Goal: Find contact information: Find contact information

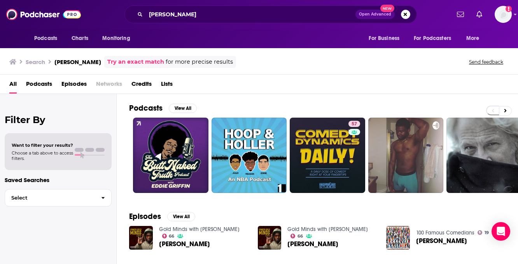
scroll to position [19, 0]
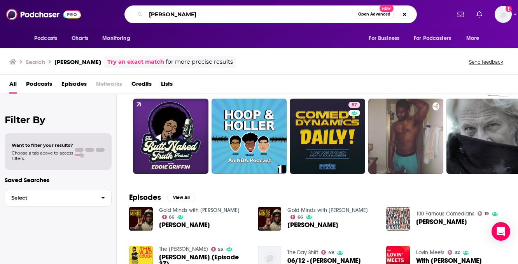
click at [222, 16] on input "[PERSON_NAME]" at bounding box center [250, 14] width 209 height 12
type input "off the rip"
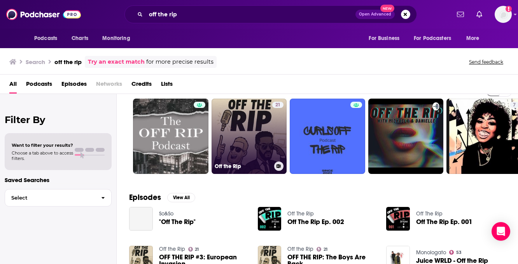
click at [250, 107] on link "21 Off the Rip" at bounding box center [248, 136] width 75 height 75
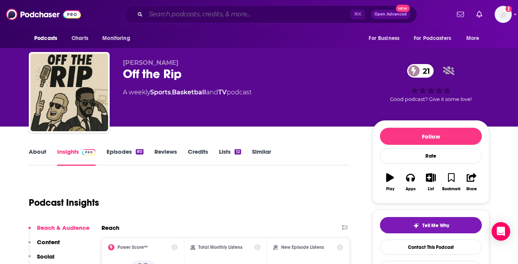
click at [192, 17] on input "Search podcasts, credits, & more..." at bounding box center [248, 14] width 204 height 12
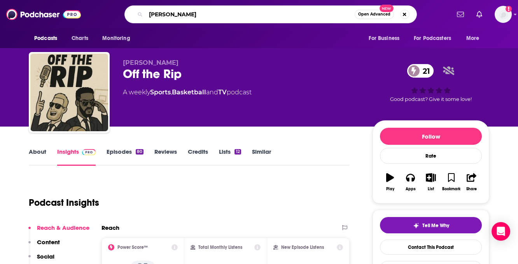
type input "[PERSON_NAME]"
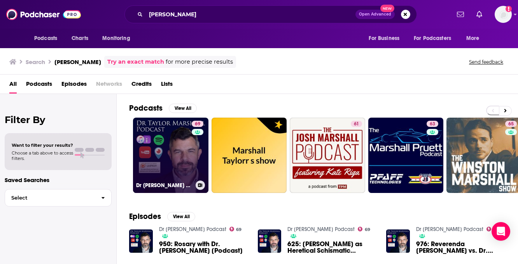
click at [165, 142] on link "69 Dr [PERSON_NAME] Podcast" at bounding box center [170, 155] width 75 height 75
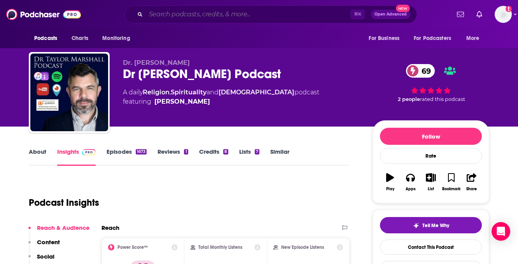
click at [203, 16] on input "Search podcasts, credits, & more..." at bounding box center [248, 14] width 204 height 12
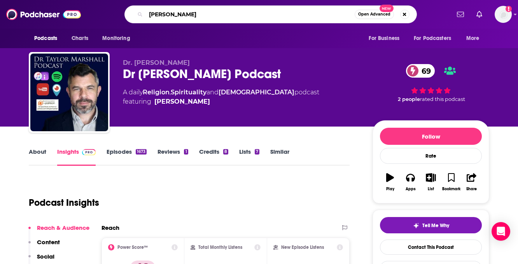
type input "[PERSON_NAME]"
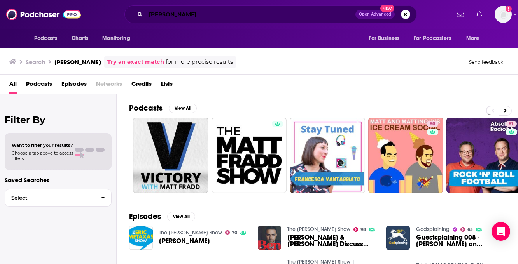
click at [212, 12] on input "[PERSON_NAME]" at bounding box center [251, 14] width 210 height 12
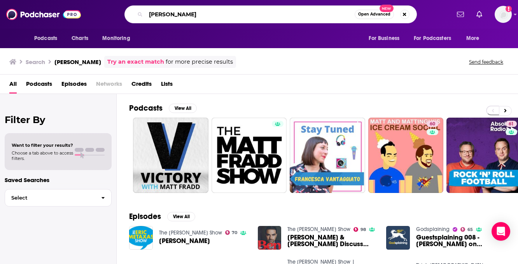
click at [212, 12] on input "[PERSON_NAME]" at bounding box center [250, 14] width 209 height 12
type input "pints with aquinas"
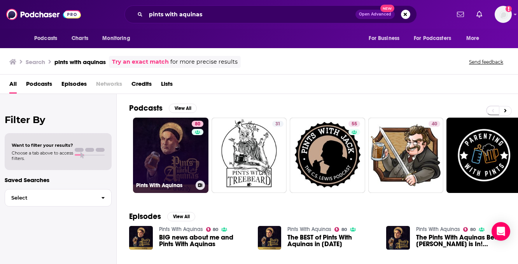
click at [180, 156] on link "80 Pints With Aquinas" at bounding box center [170, 155] width 75 height 75
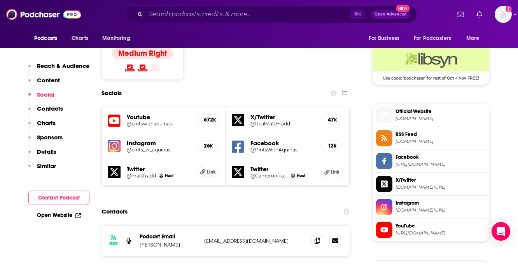
scroll to position [629, 0]
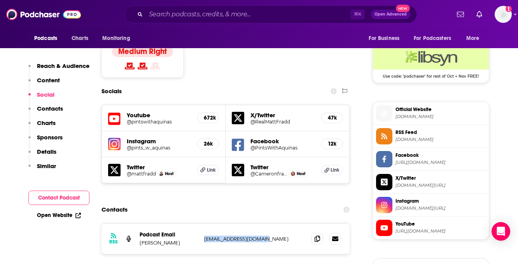
drag, startPoint x: 271, startPoint y: 201, endPoint x: 204, endPoint y: 202, distance: 66.9
click at [204, 236] on p "[EMAIL_ADDRESS][DOMAIN_NAME]" at bounding box center [254, 239] width 101 height 7
copy p "[EMAIL_ADDRESS][DOMAIN_NAME]"
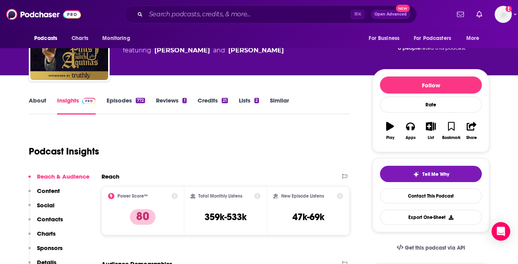
scroll to position [50, 0]
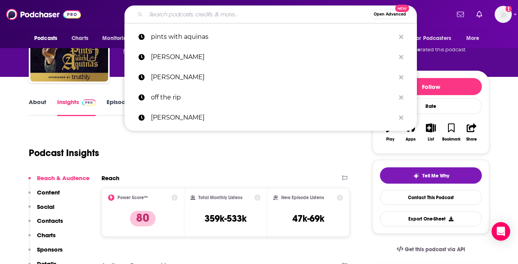
click at [185, 16] on input "Search podcasts, credits, & more..." at bounding box center [258, 14] width 224 height 12
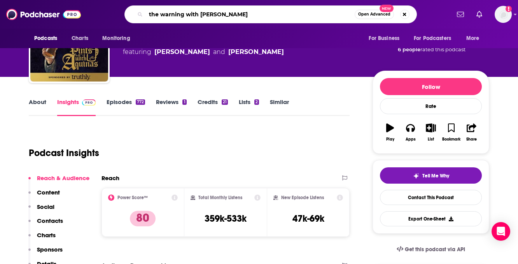
type input "the warning with [PERSON_NAME]"
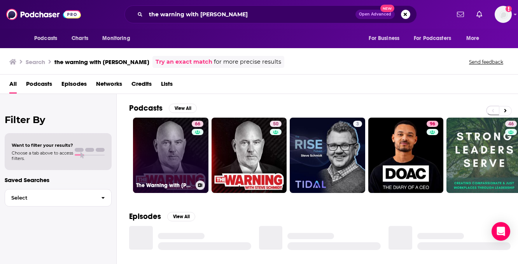
click at [164, 154] on link "66 The Warning with [PERSON_NAME]" at bounding box center [170, 155] width 75 height 75
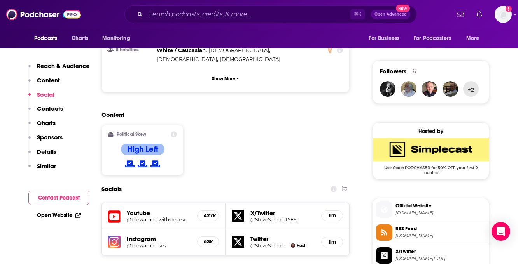
scroll to position [534, 0]
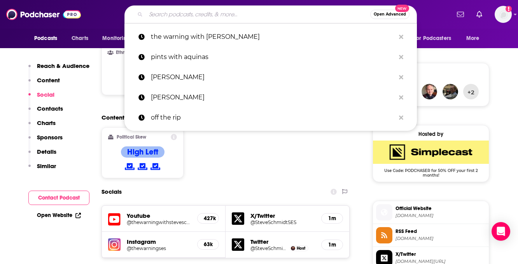
click at [224, 14] on input "Search podcasts, credits, & more..." at bounding box center [258, 14] width 224 height 12
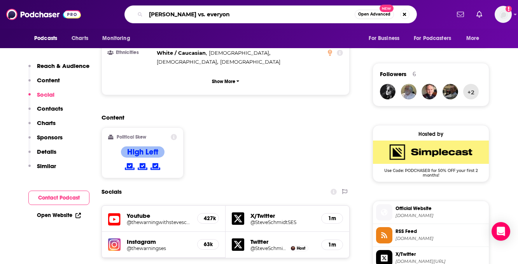
type input "[PERSON_NAME] vs. everyone"
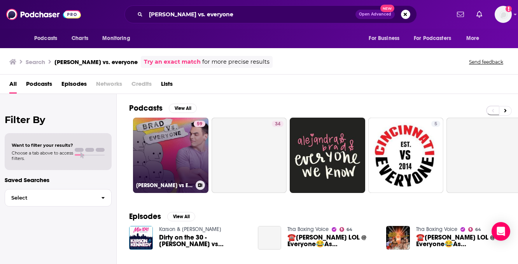
click at [178, 141] on link "59 [PERSON_NAME] vs Everyone" at bounding box center [170, 155] width 75 height 75
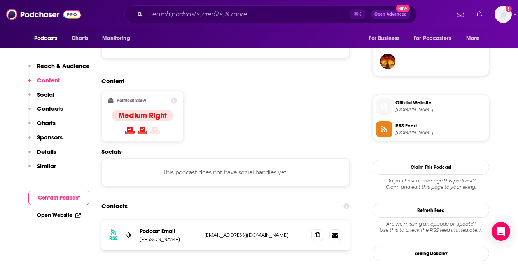
scroll to position [568, 0]
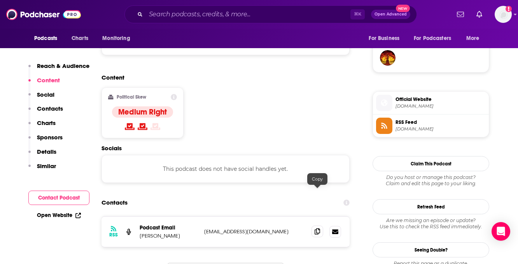
click at [316, 226] on span at bounding box center [317, 232] width 12 height 12
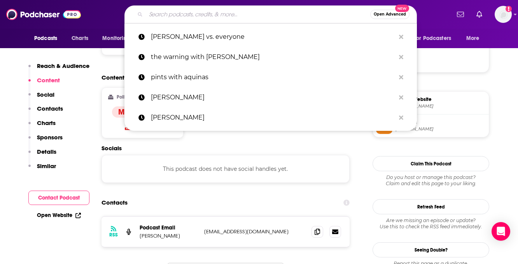
click at [187, 11] on input "Search podcasts, credits, & more..." at bounding box center [258, 14] width 224 height 12
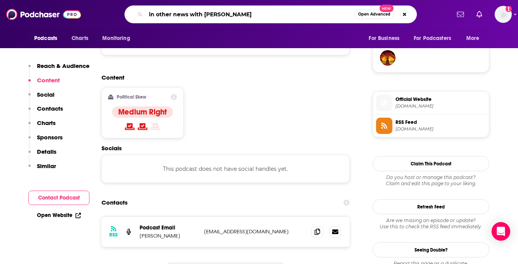
type input "in other news with [PERSON_NAME]"
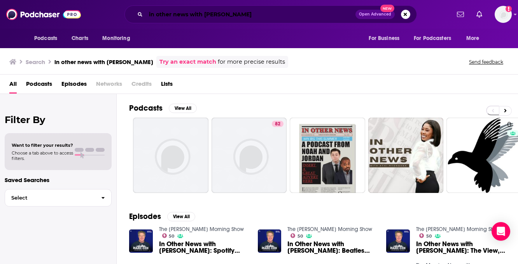
click at [197, 14] on input "in other news with [PERSON_NAME]" at bounding box center [251, 14] width 210 height 12
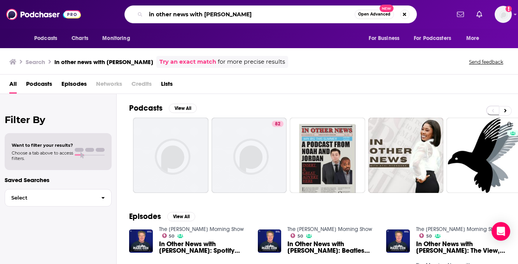
click at [197, 14] on input "in other news with [PERSON_NAME]" at bounding box center [250, 14] width 209 height 12
type input "[PERSON_NAME]"
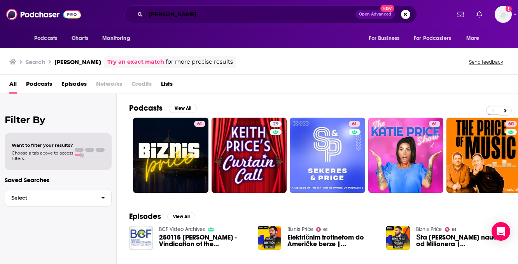
click at [197, 19] on input "[PERSON_NAME]" at bounding box center [251, 14] width 210 height 12
